Goal: Find specific page/section: Find specific page/section

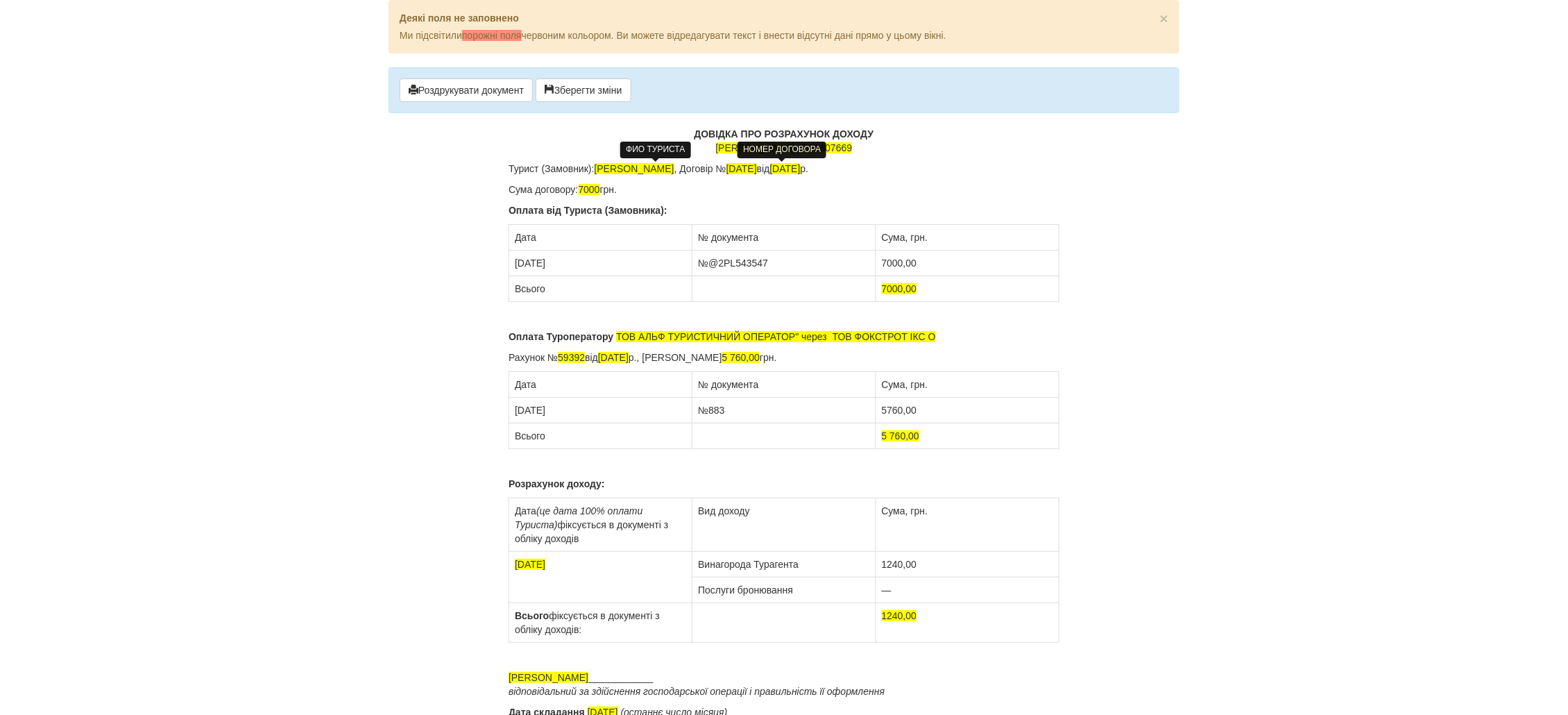
click at [655, 169] on span "Гаранова Ірина Віталіївна" at bounding box center [634, 168] width 80 height 11
drag, startPoint x: 711, startPoint y: 169, endPoint x: 599, endPoint y: 172, distance: 112.0
click at [599, 172] on span "Гаранова Ірина Віталіївна" at bounding box center [634, 168] width 80 height 11
click at [757, 169] on span "25/09/24" at bounding box center [742, 168] width 31 height 11
click at [801, 169] on span "25.09.2024" at bounding box center [786, 168] width 31 height 11
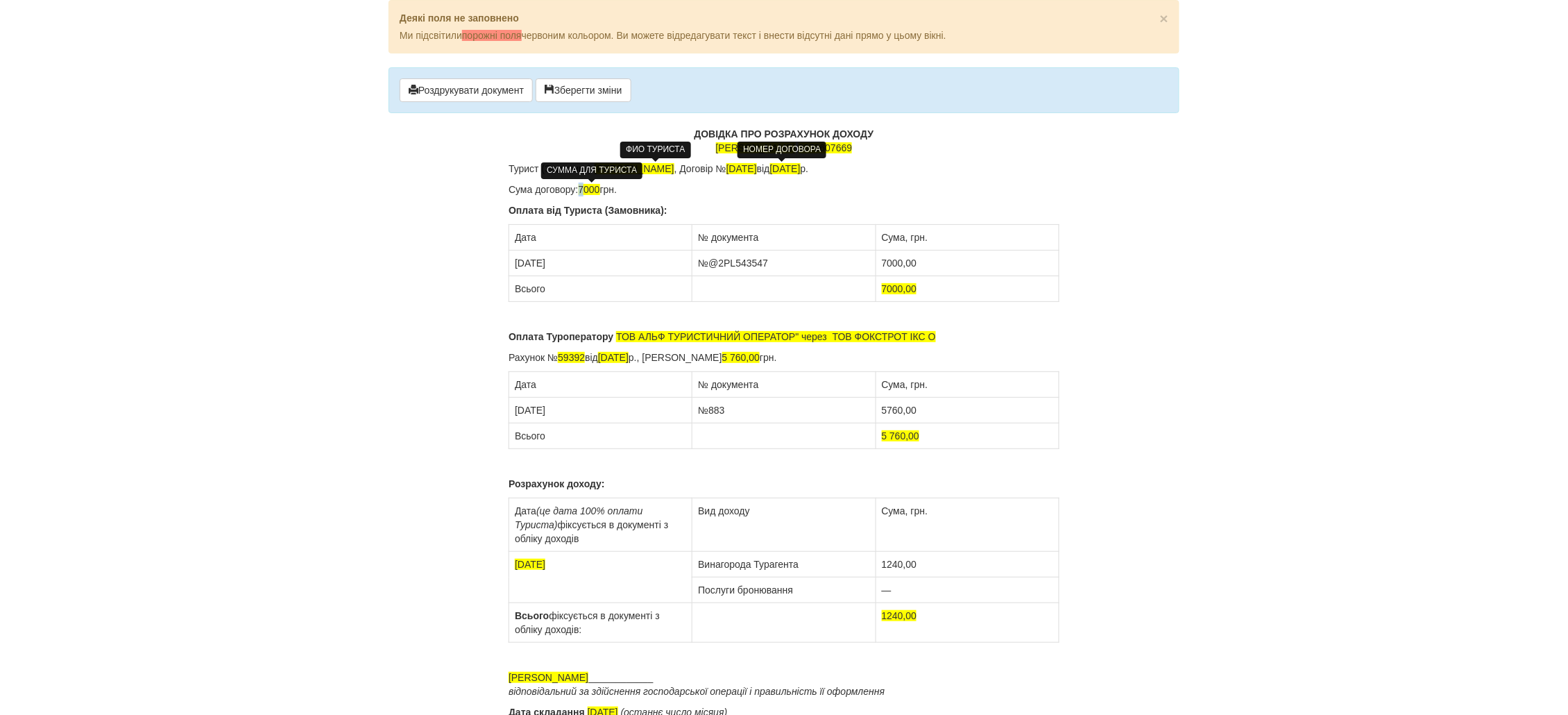
click at [582, 190] on span "7000" at bounding box center [590, 190] width 22 height 11
click at [521, 264] on td "25.09.2024" at bounding box center [601, 264] width 183 height 26
drag, startPoint x: 776, startPoint y: 263, endPoint x: 709, endPoint y: 269, distance: 67.3
click at [709, 269] on td "№@2PL543547" at bounding box center [784, 264] width 183 height 26
click at [881, 265] on td "7000,00" at bounding box center [967, 264] width 183 height 26
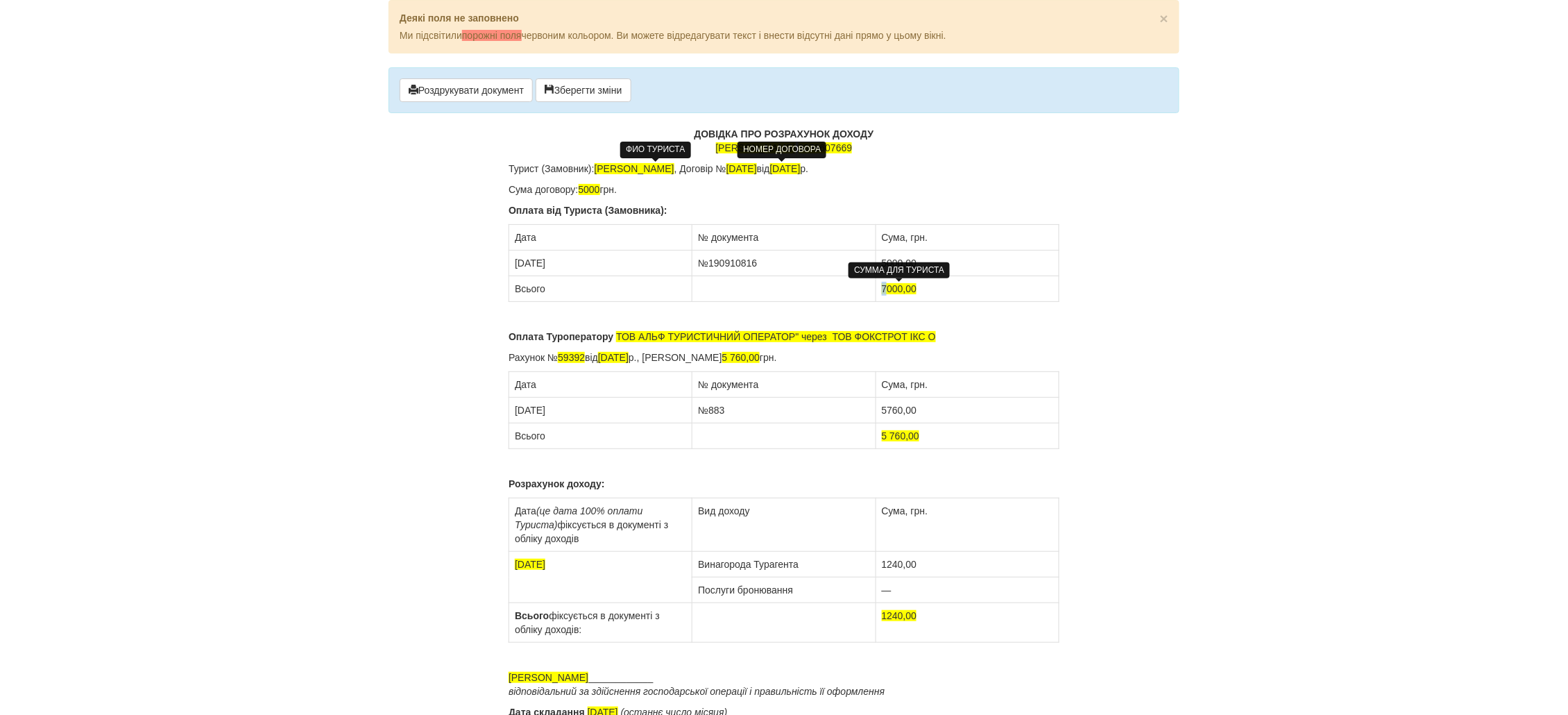
click at [882, 291] on span "7000,00" at bounding box center [899, 289] width 35 height 11
drag, startPoint x: 589, startPoint y: 357, endPoint x: 567, endPoint y: 357, distance: 22.0
click at [567, 357] on p "Рахунок № 59392 від 25.09.2024 р., Сума рахунка 5 760,00 грн." at bounding box center [784, 357] width 551 height 13
drag, startPoint x: 614, startPoint y: 361, endPoint x: 606, endPoint y: 361, distance: 8.0
click at [606, 361] on span "25.09.2024" at bounding box center [613, 357] width 31 height 11
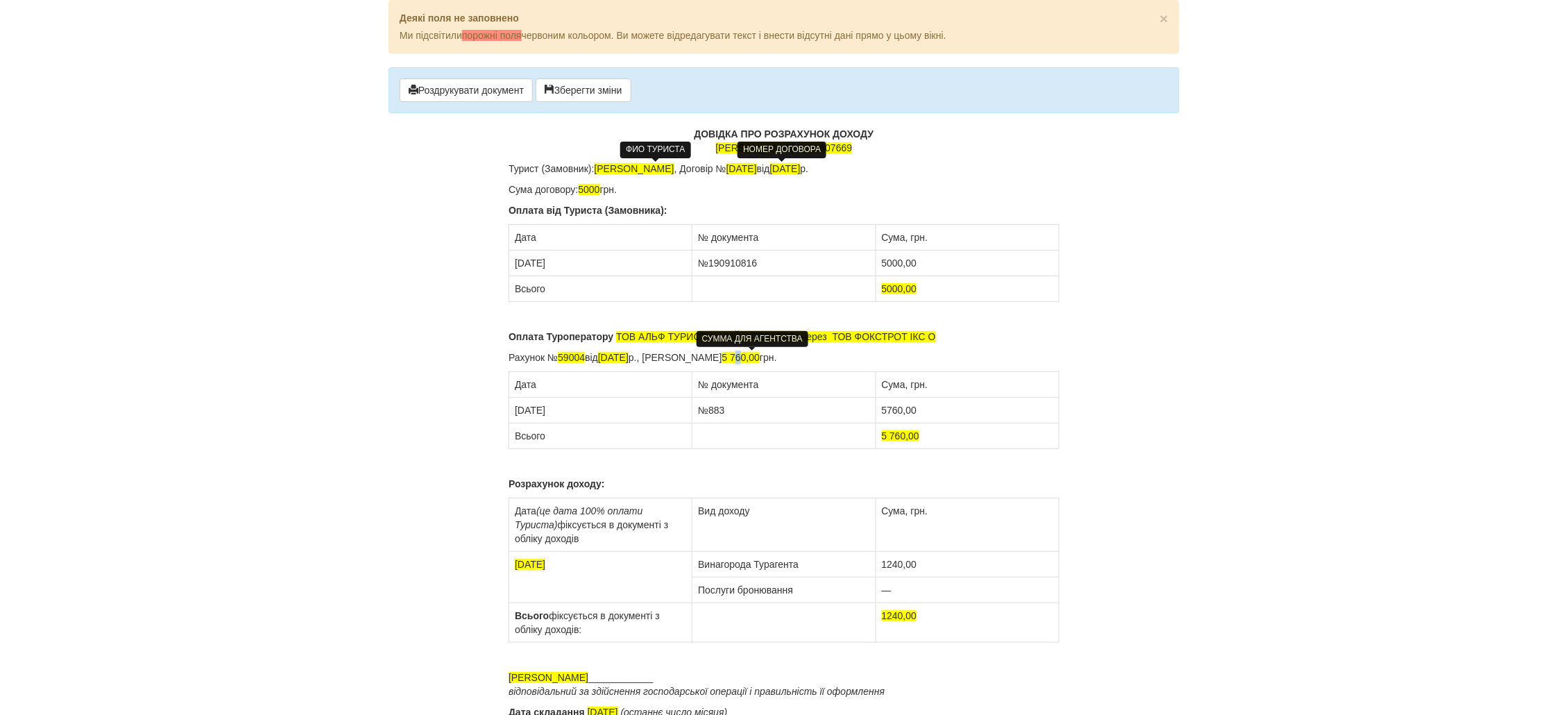
drag, startPoint x: 754, startPoint y: 357, endPoint x: 746, endPoint y: 360, distance: 8.5
click at [746, 360] on span "5 760,00" at bounding box center [741, 357] width 38 height 11
drag, startPoint x: 757, startPoint y: 356, endPoint x: 735, endPoint y: 358, distance: 22.1
click at [735, 358] on span "5 760,00" at bounding box center [741, 357] width 38 height 11
click at [739, 356] on span "4140,00" at bounding box center [739, 357] width 35 height 11
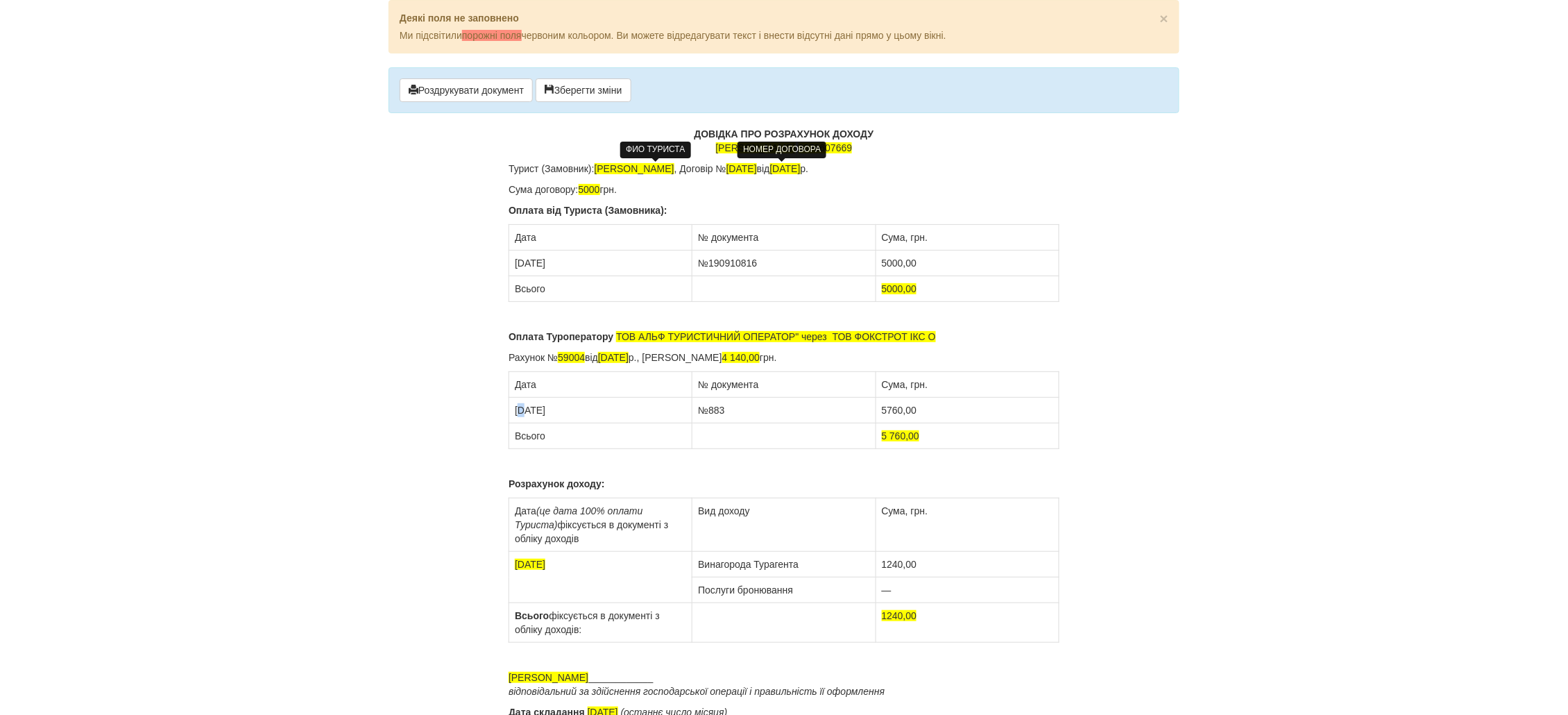
click at [522, 414] on td "26.09.2024" at bounding box center [601, 410] width 183 height 26
drag, startPoint x: 724, startPoint y: 416, endPoint x: 709, endPoint y: 419, distance: 15.3
click at [709, 419] on td "№883" at bounding box center [784, 410] width 183 height 26
drag, startPoint x: 902, startPoint y: 412, endPoint x: 877, endPoint y: 412, distance: 25.0
click at [877, 412] on td "5760,00" at bounding box center [967, 410] width 183 height 26
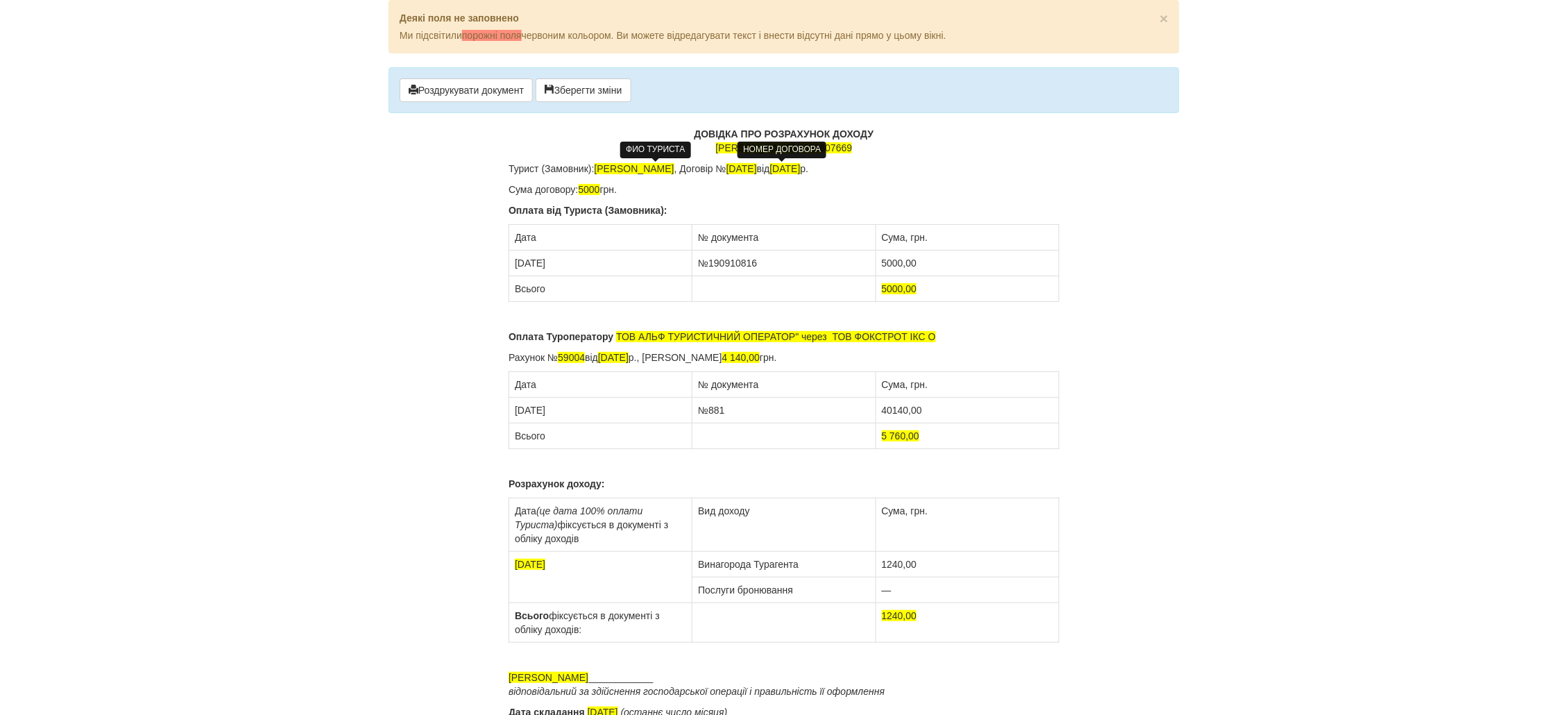
click at [890, 408] on td "40140,00" at bounding box center [967, 410] width 183 height 26
drag, startPoint x: 906, startPoint y: 436, endPoint x: 884, endPoint y: 439, distance: 22.2
click at [884, 439] on span "5 760,00" at bounding box center [901, 435] width 38 height 11
drag, startPoint x: 904, startPoint y: 564, endPoint x: 881, endPoint y: 568, distance: 23.3
click at [881, 568] on td "1240,00" at bounding box center [967, 565] width 183 height 26
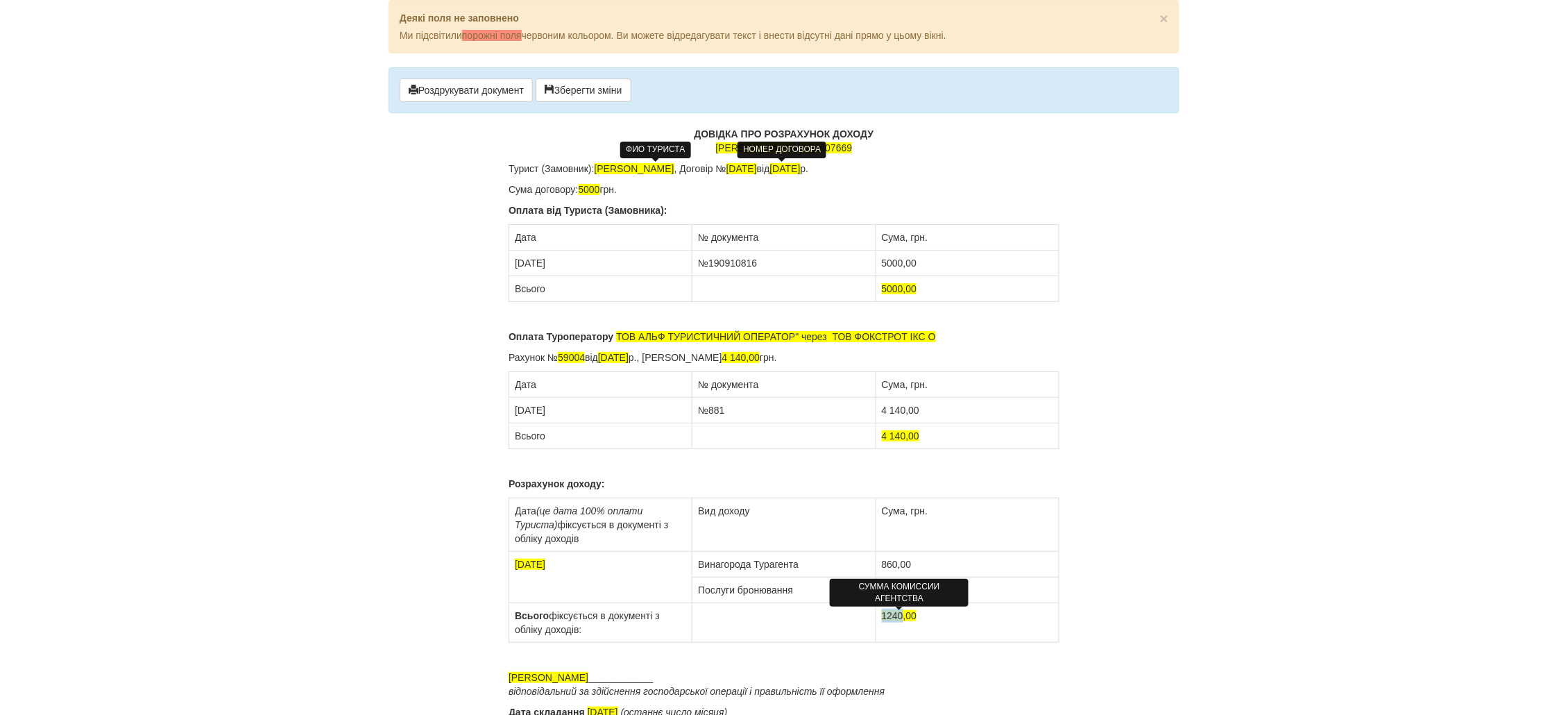
drag, startPoint x: 902, startPoint y: 616, endPoint x: 881, endPoint y: 615, distance: 21.0
click at [882, 615] on span "1240,00" at bounding box center [899, 615] width 35 height 11
click at [526, 565] on span "25.09.2024" at bounding box center [530, 564] width 31 height 11
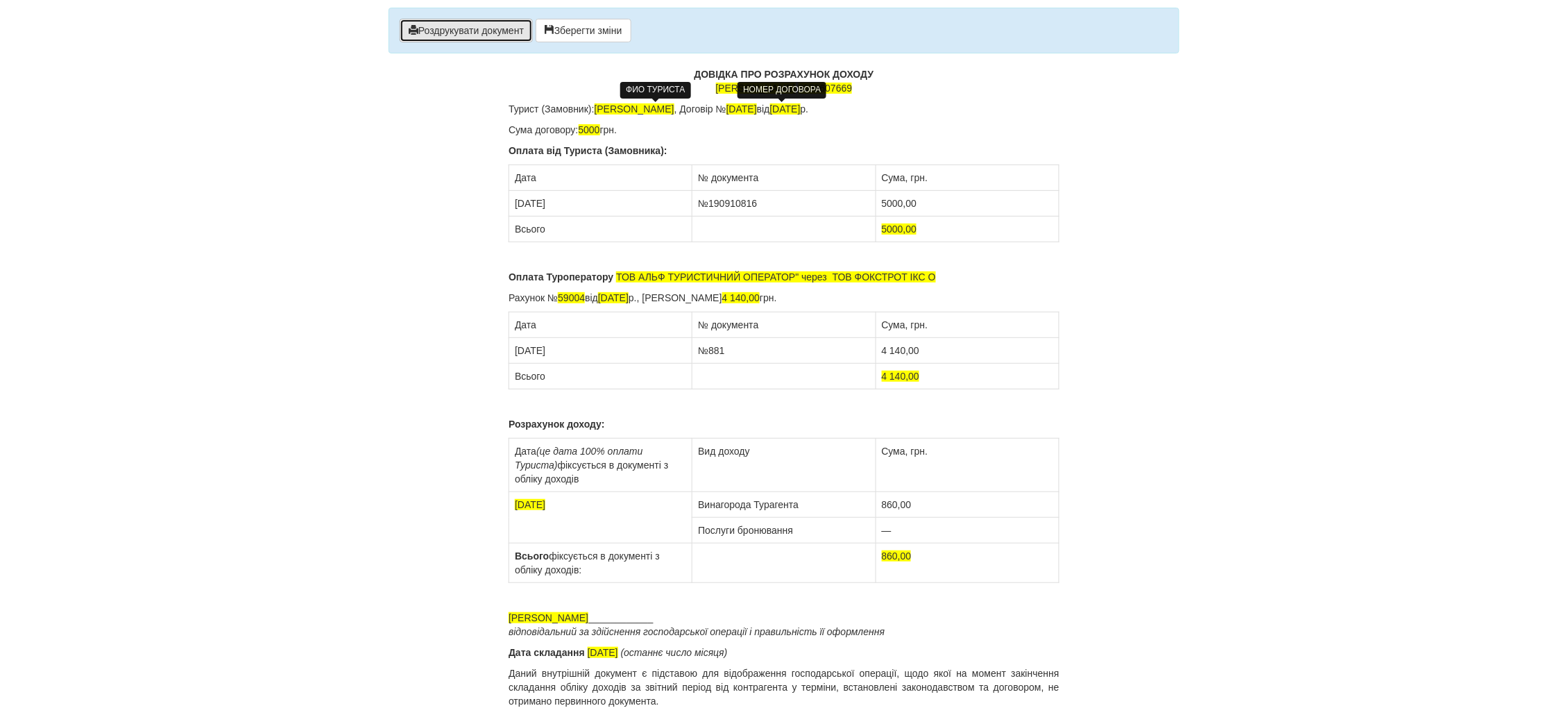
click at [486, 31] on button "Роздрукувати документ" at bounding box center [467, 31] width 133 height 23
click at [460, 29] on button "Роздрукувати документ" at bounding box center [467, 31] width 133 height 23
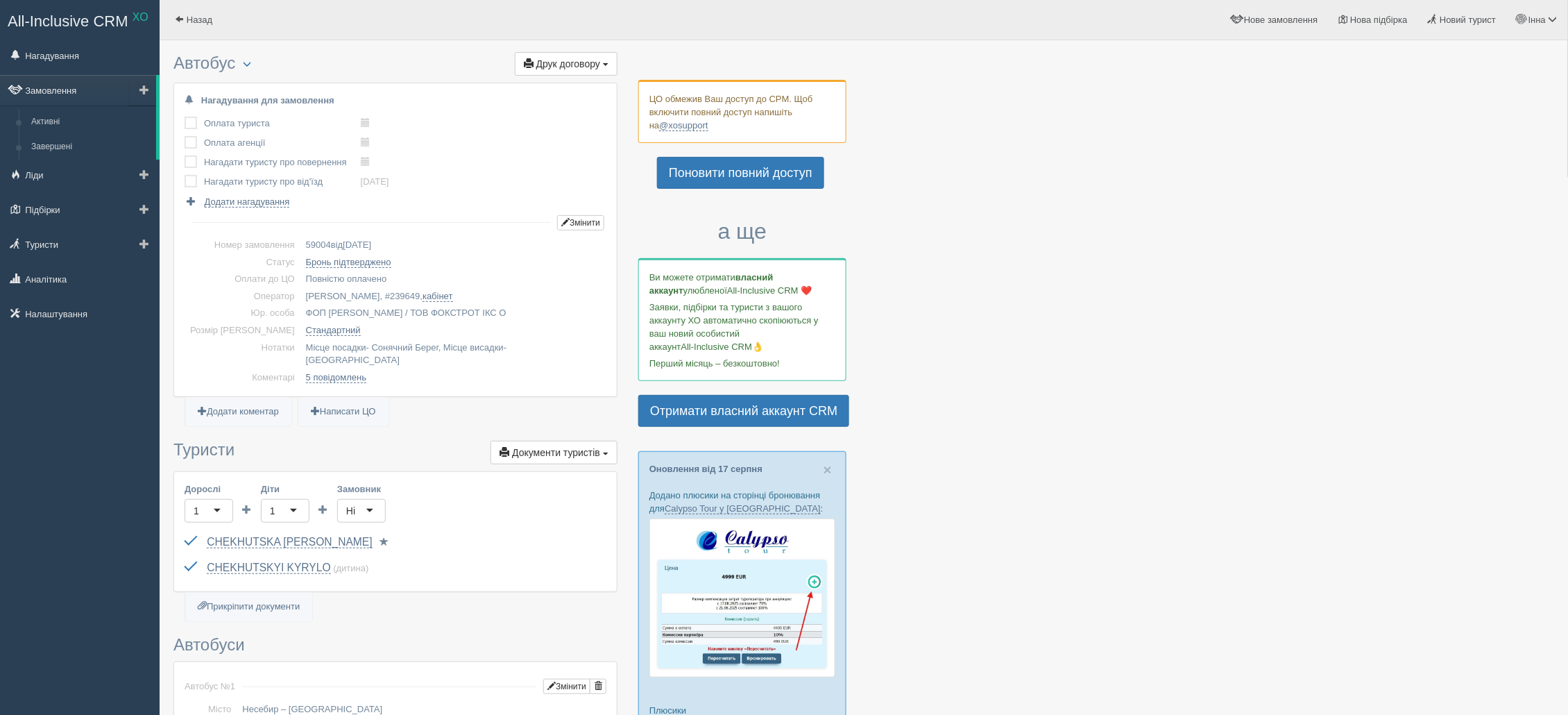
click at [40, 91] on link "Замовлення" at bounding box center [78, 90] width 156 height 31
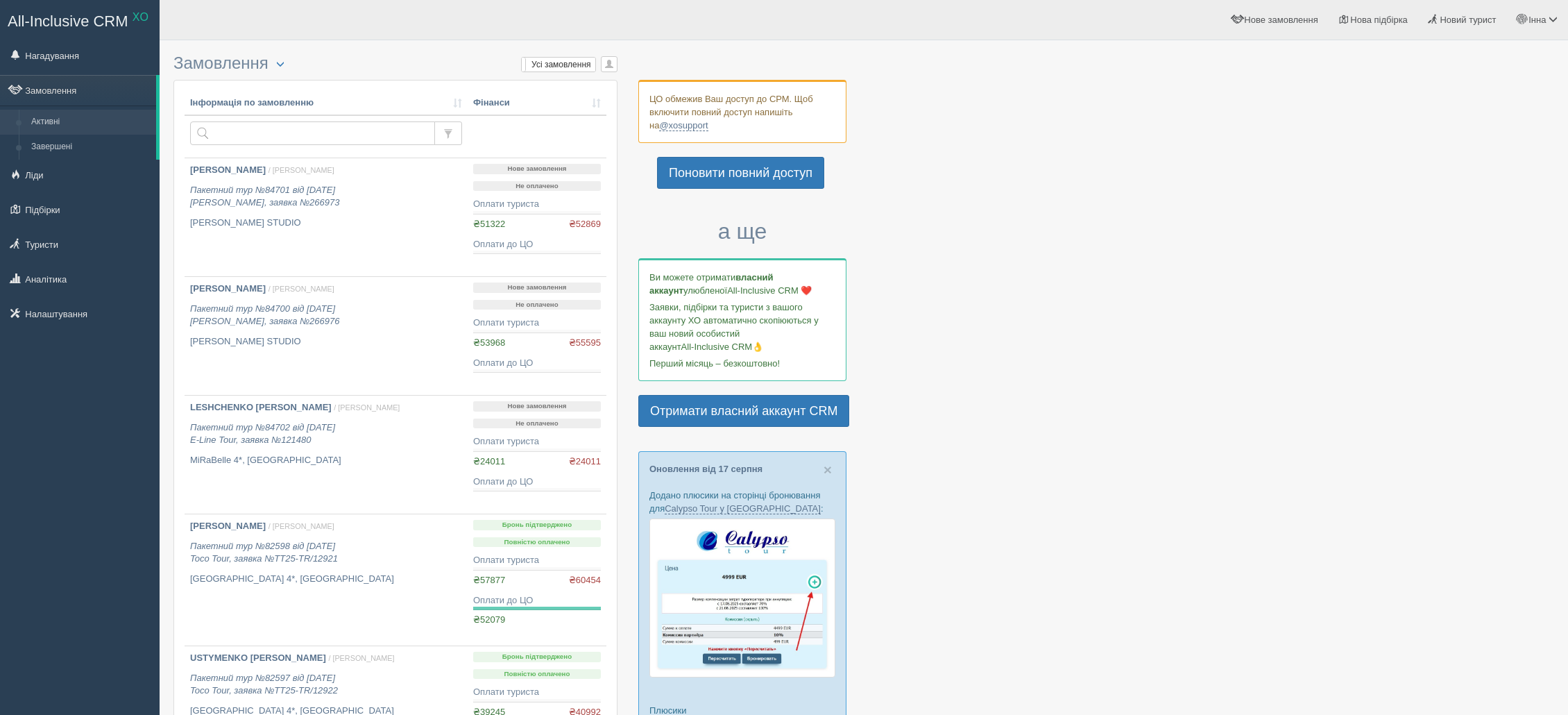
click at [286, 131] on input "text" at bounding box center [312, 133] width 245 height 23
type input "58147"
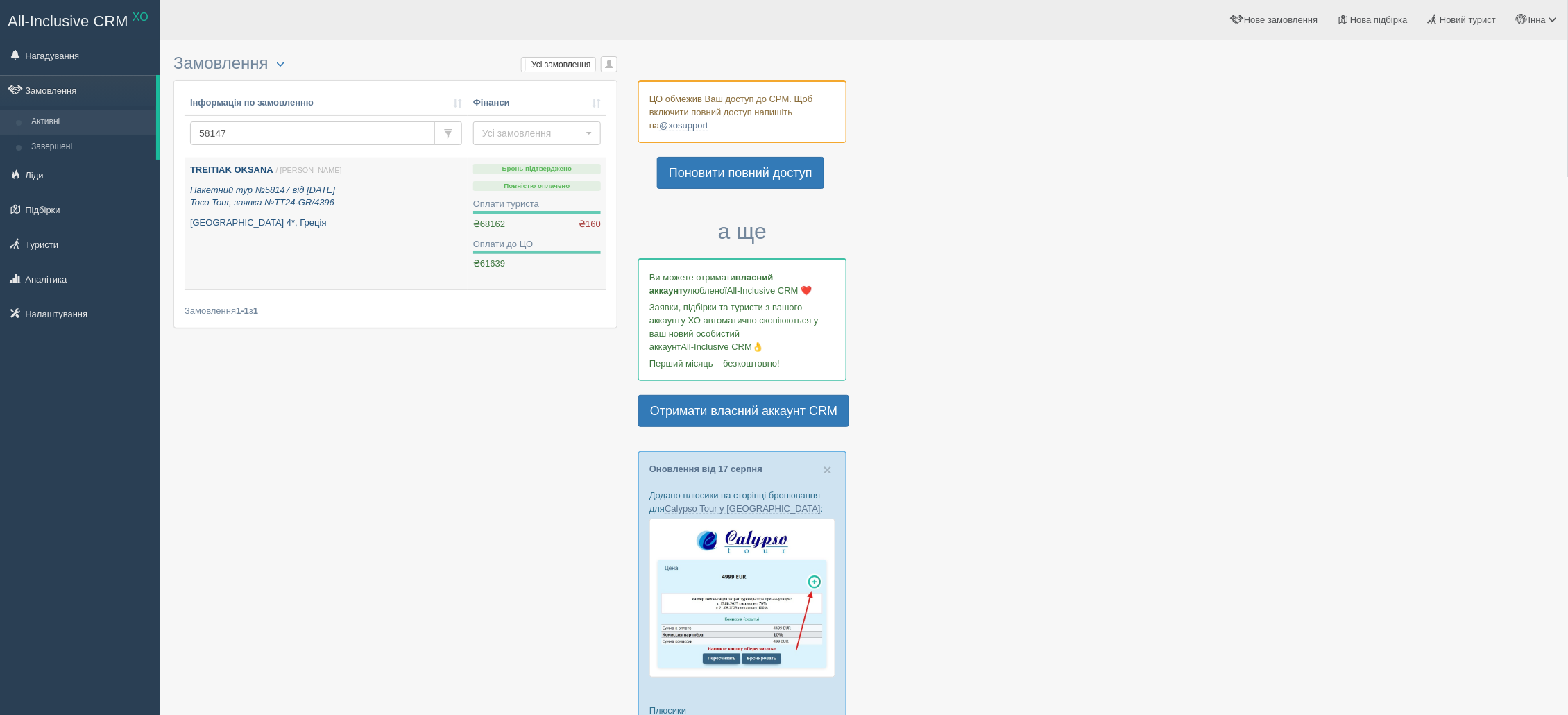
click at [238, 172] on b "TREITIAK OKSANA" at bounding box center [231, 170] width 84 height 11
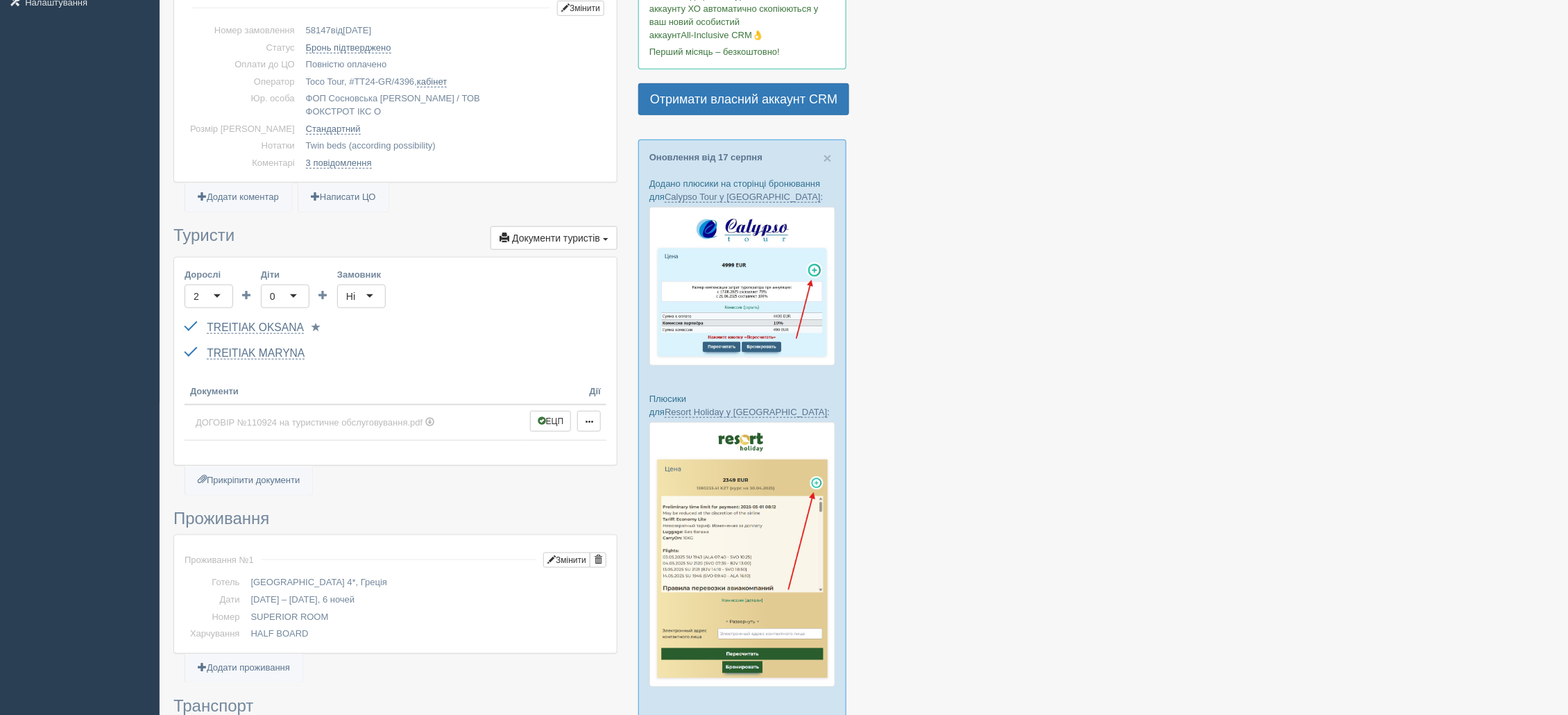
scroll to position [416, 0]
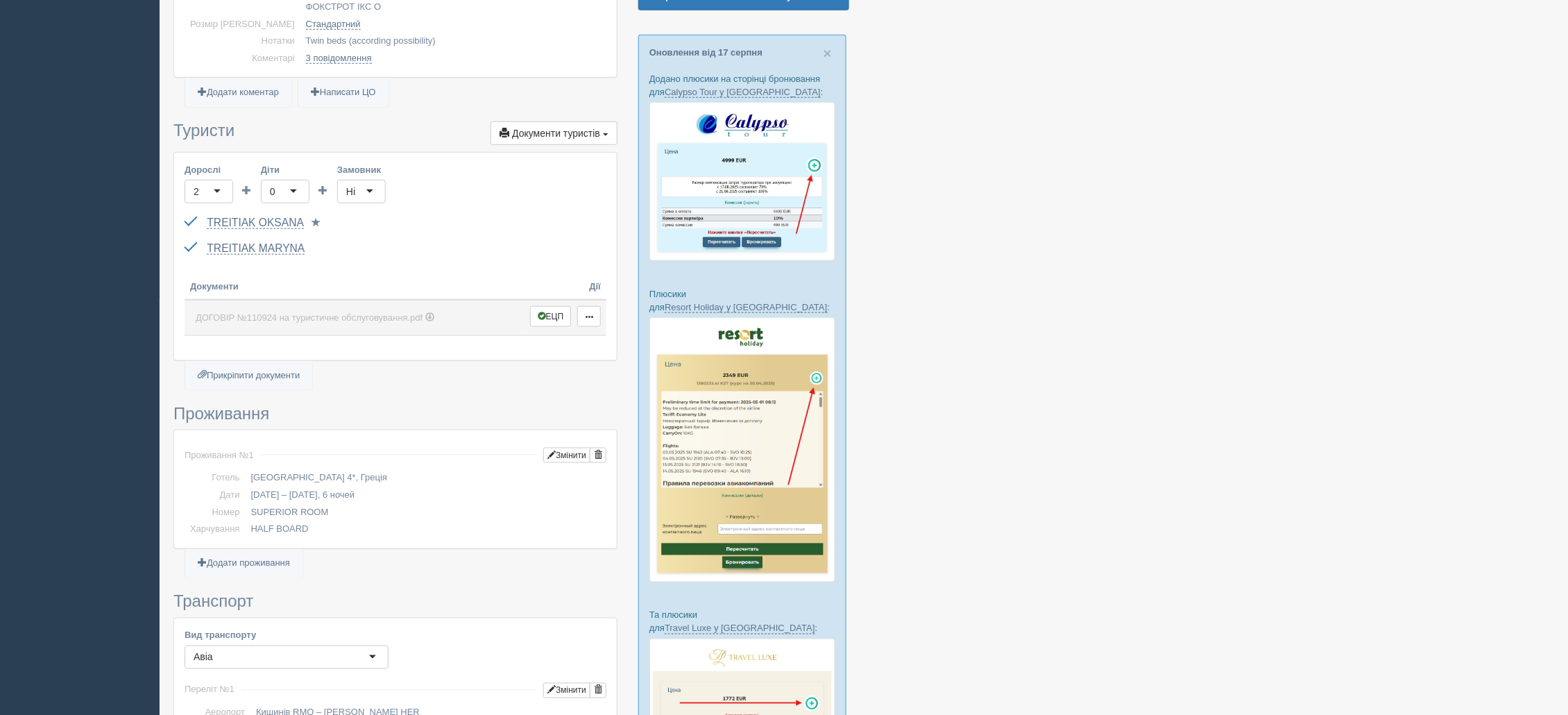
click at [379, 312] on span "ДОГОВІР №110924 на туристичне обслуговування.pdf" at bounding box center [309, 317] width 227 height 11
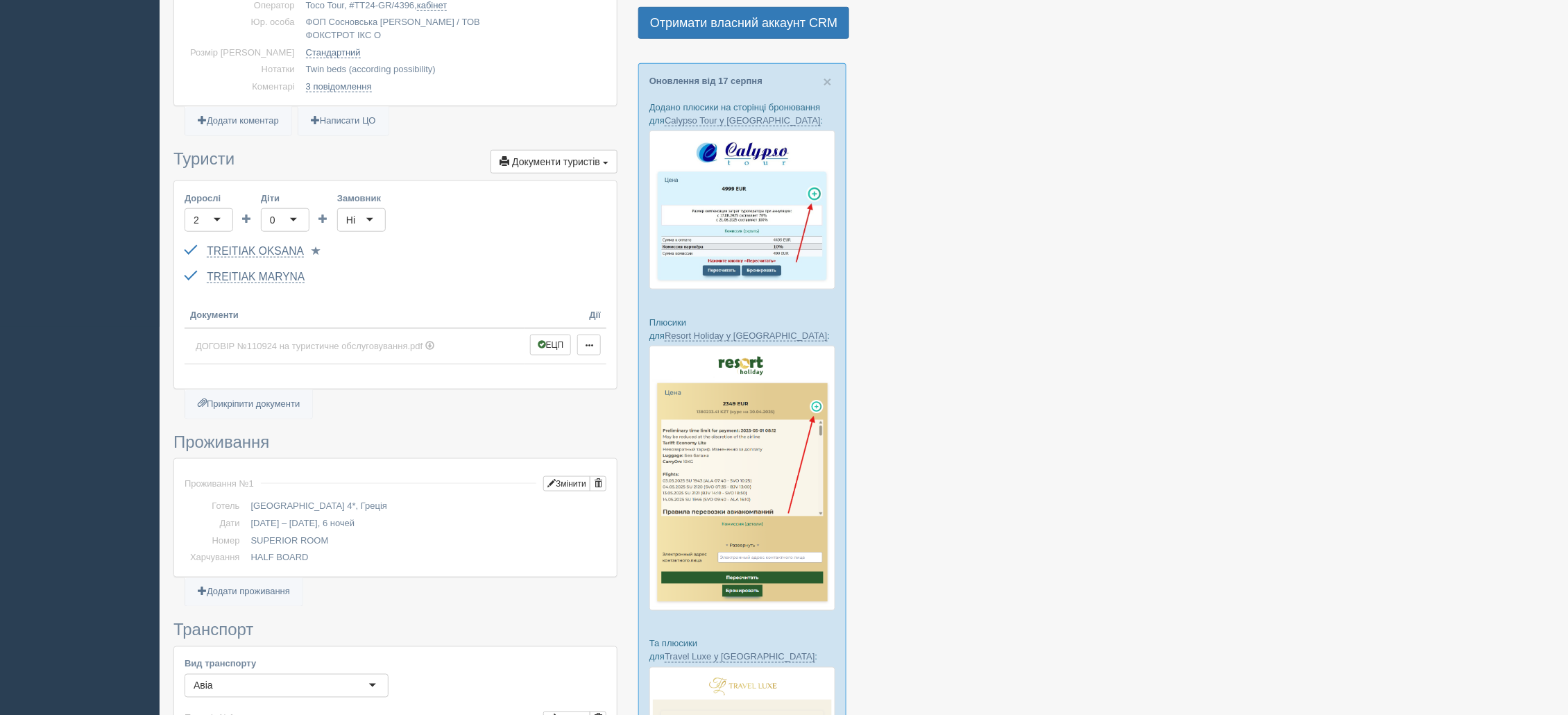
scroll to position [0, 0]
